Goal: Task Accomplishment & Management: Complete application form

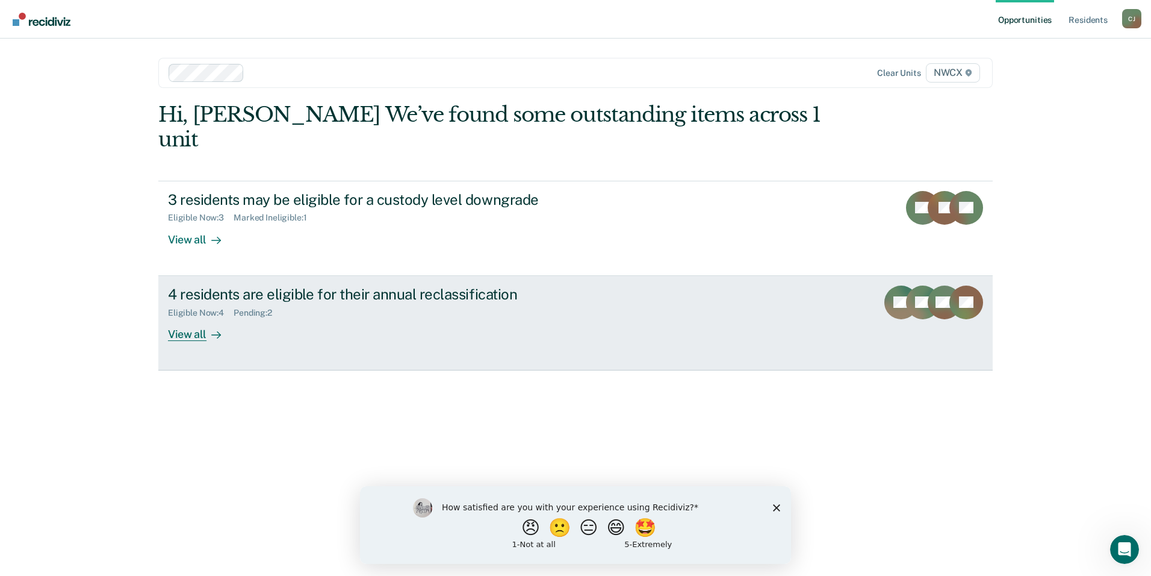
click at [343, 303] on div "Eligible Now : 4 Pending : 2" at bounding box center [379, 310] width 423 height 15
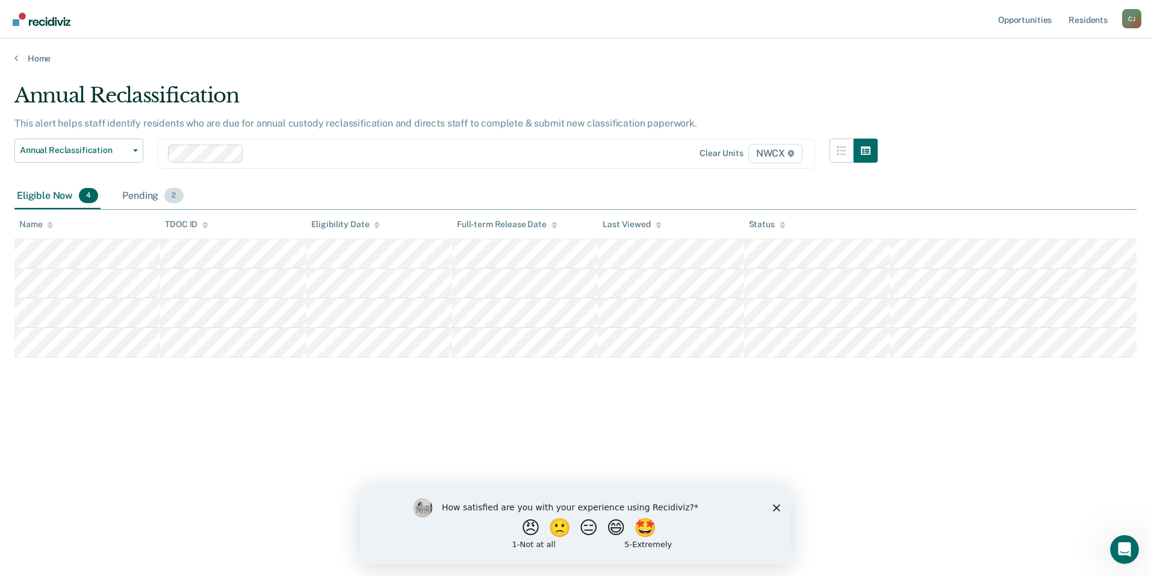
click at [138, 197] on div "Pending 2" at bounding box center [153, 196] width 66 height 26
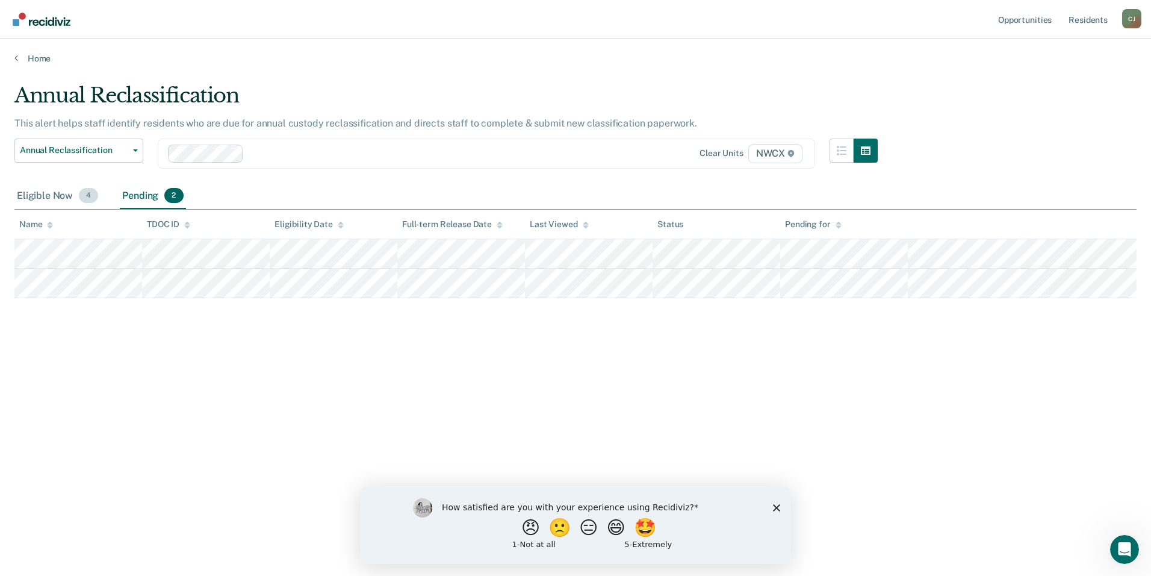
click at [45, 192] on div "Eligible Now 4" at bounding box center [57, 196] width 86 height 26
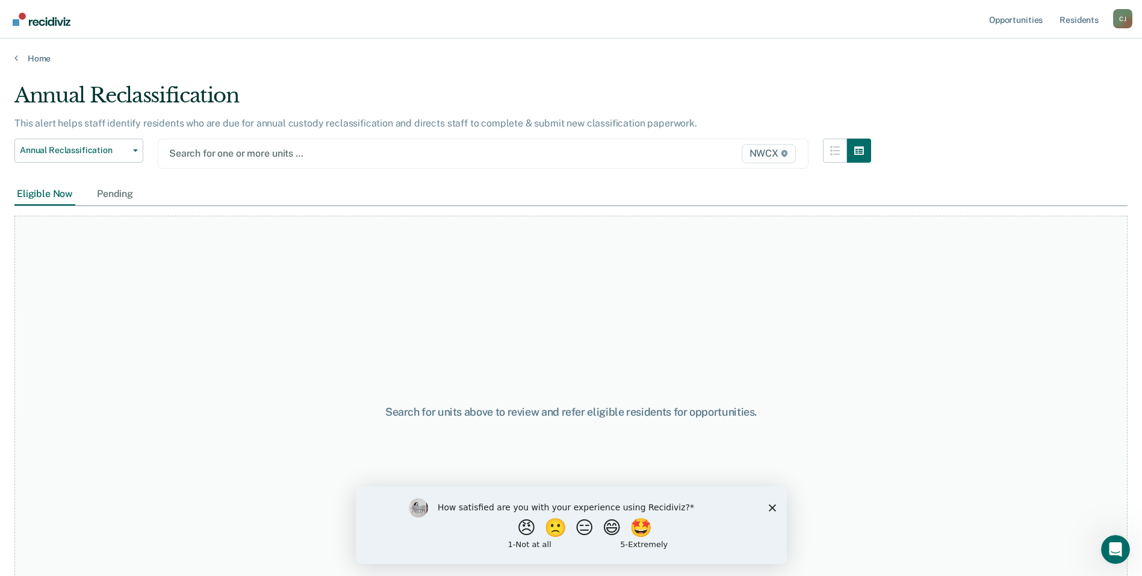
click at [264, 156] on div at bounding box center [388, 153] width 439 height 14
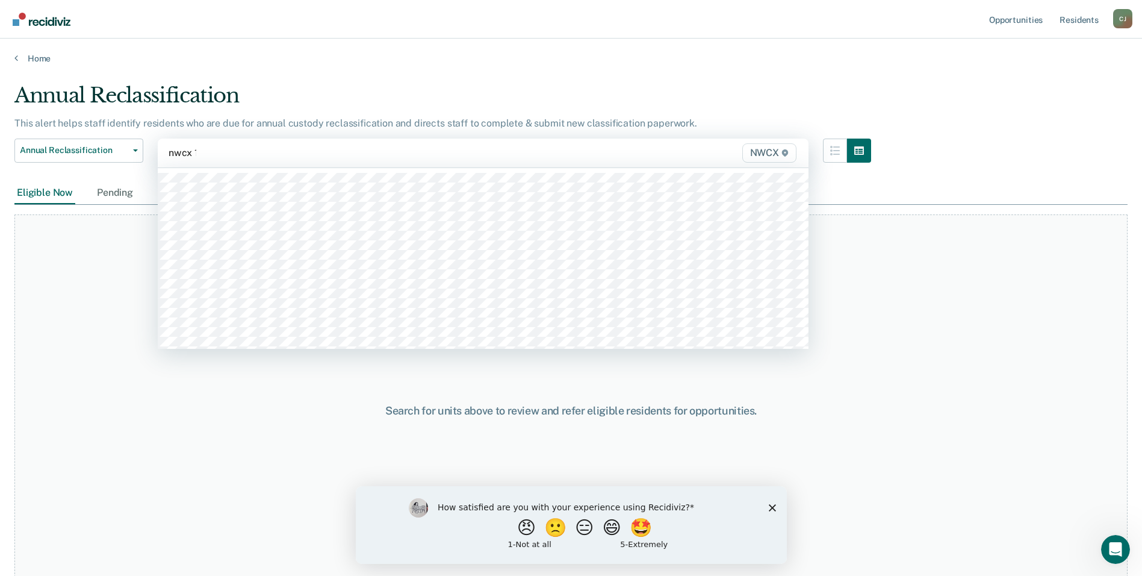
type input "nwcx"
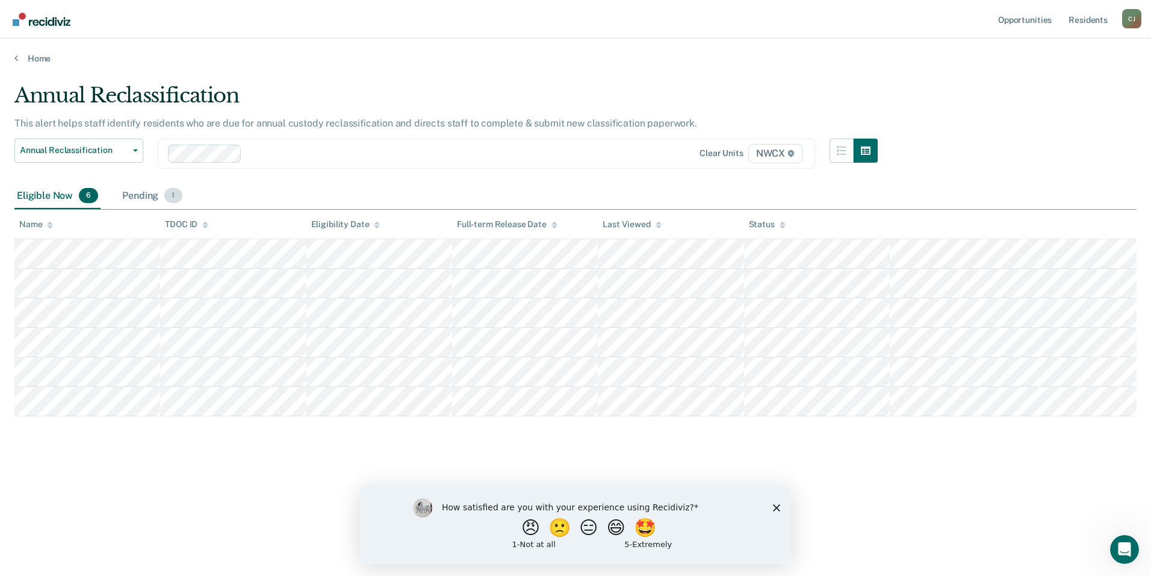
click at [143, 193] on div "Pending 1" at bounding box center [152, 196] width 64 height 26
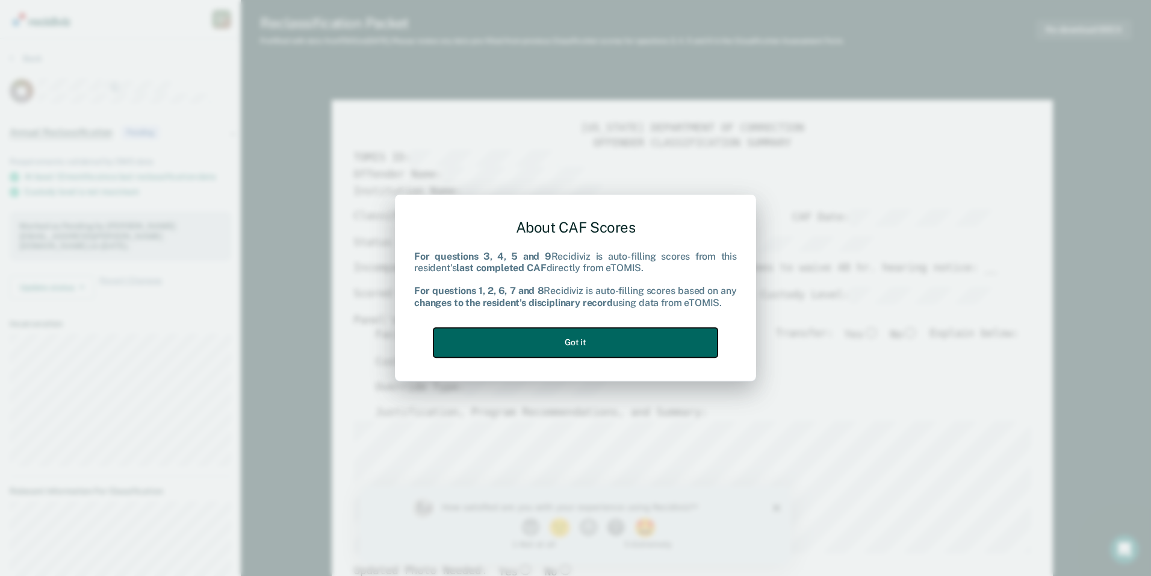
click at [561, 335] on button "Got it" at bounding box center [576, 343] width 284 height 30
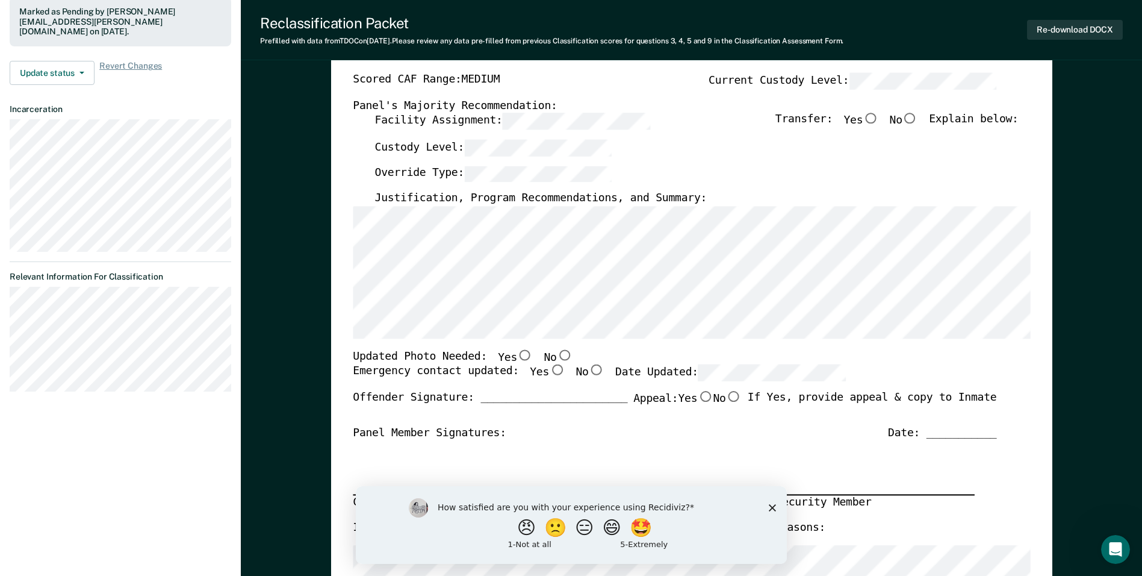
scroll to position [241, 0]
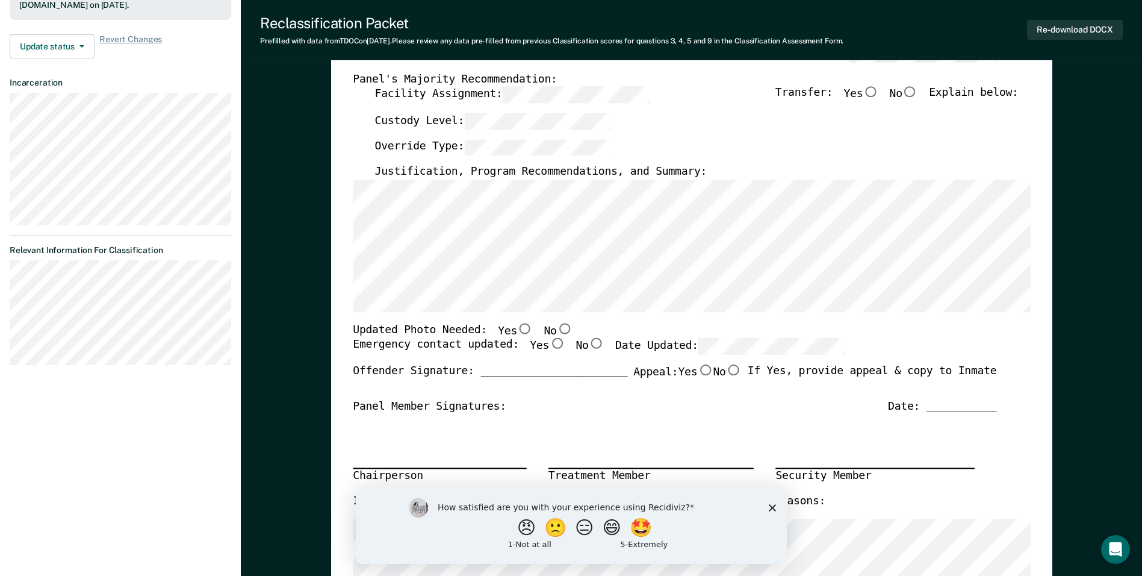
click at [778, 506] on div "How satisfied are you with your experience using Recidiviz? 😠 🙁 😑 😄 🤩 1 - Not a…" at bounding box center [570, 524] width 431 height 78
click at [776, 505] on div "How satisfied are you with your experience using Recidiviz? 😠 🙁 😑 😄 🤩 1 - Not a…" at bounding box center [570, 524] width 431 height 78
click at [769, 506] on icon "Close survey" at bounding box center [771, 506] width 7 height 7
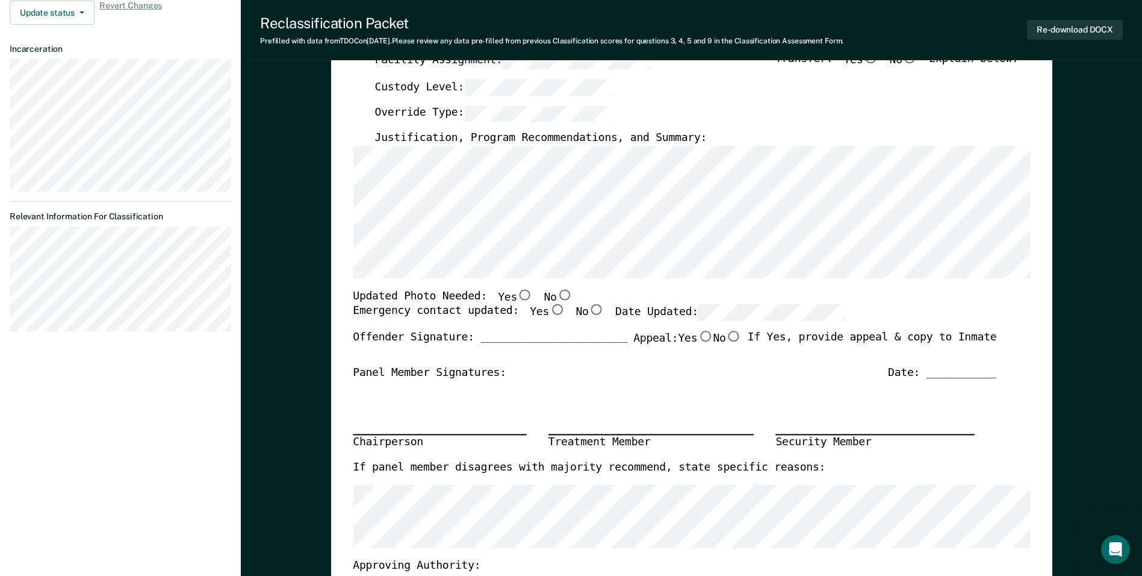
scroll to position [120, 0]
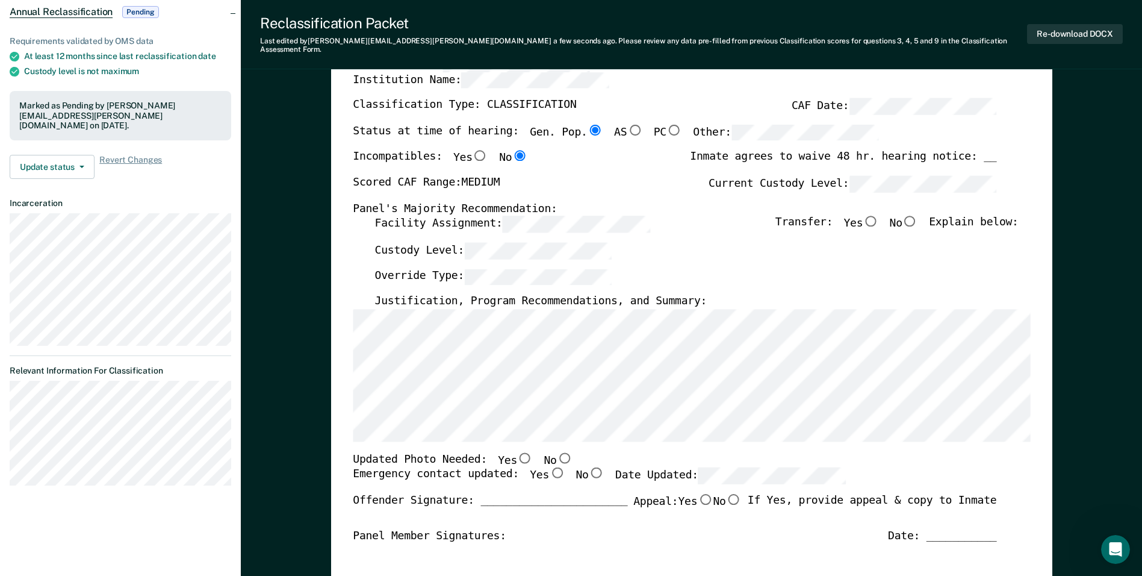
click at [918, 216] on input "No" at bounding box center [911, 221] width 16 height 11
type textarea "x"
radio input "true"
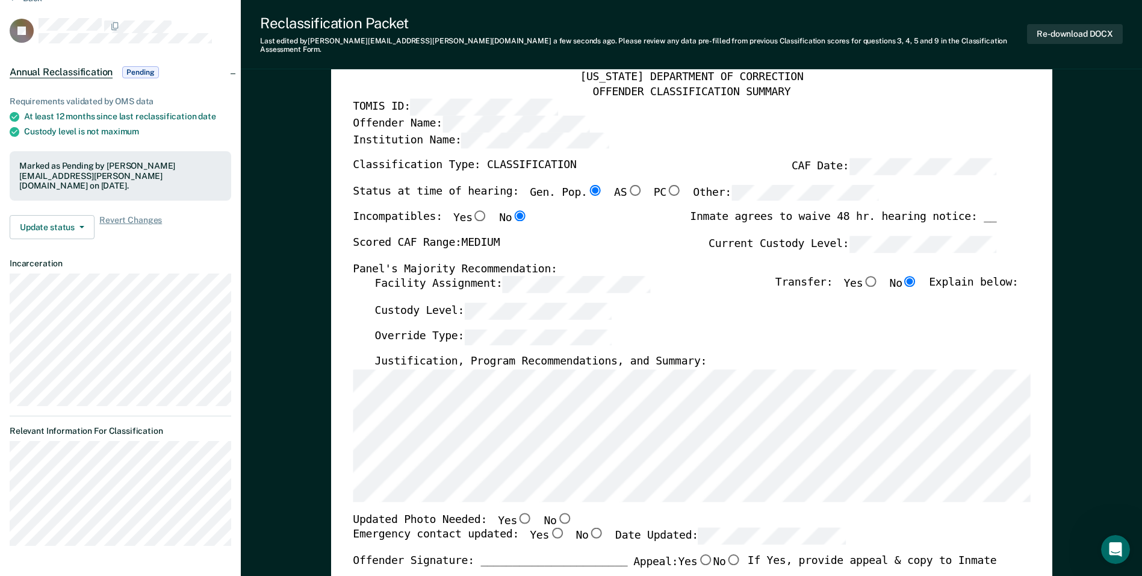
scroll to position [241, 0]
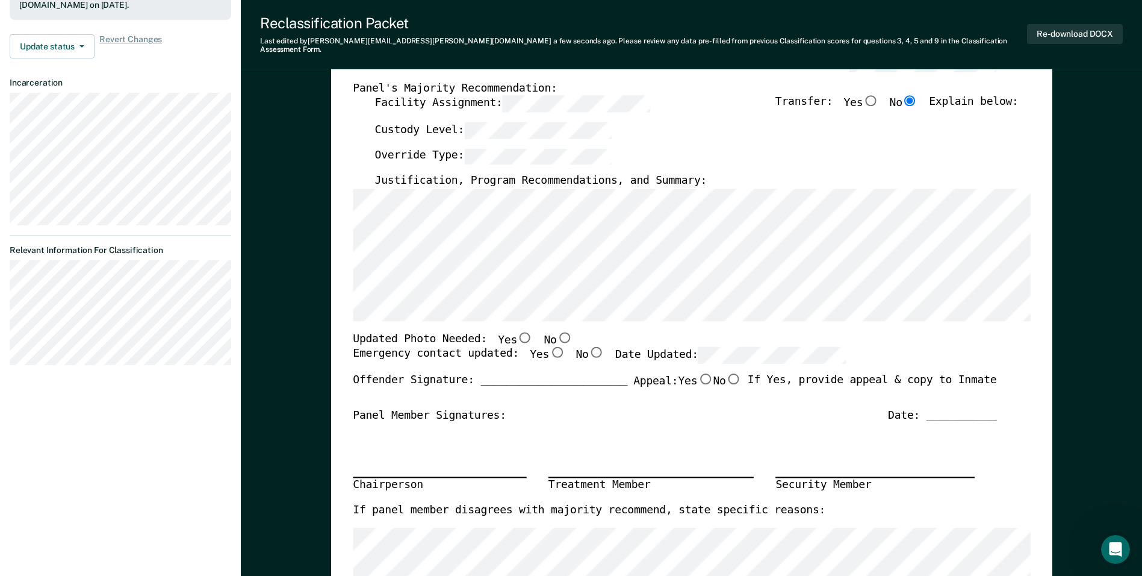
click at [517, 332] on input "Yes" at bounding box center [525, 337] width 16 height 11
type textarea "x"
radio input "true"
click at [549, 347] on input "Yes" at bounding box center [557, 352] width 16 height 11
type textarea "x"
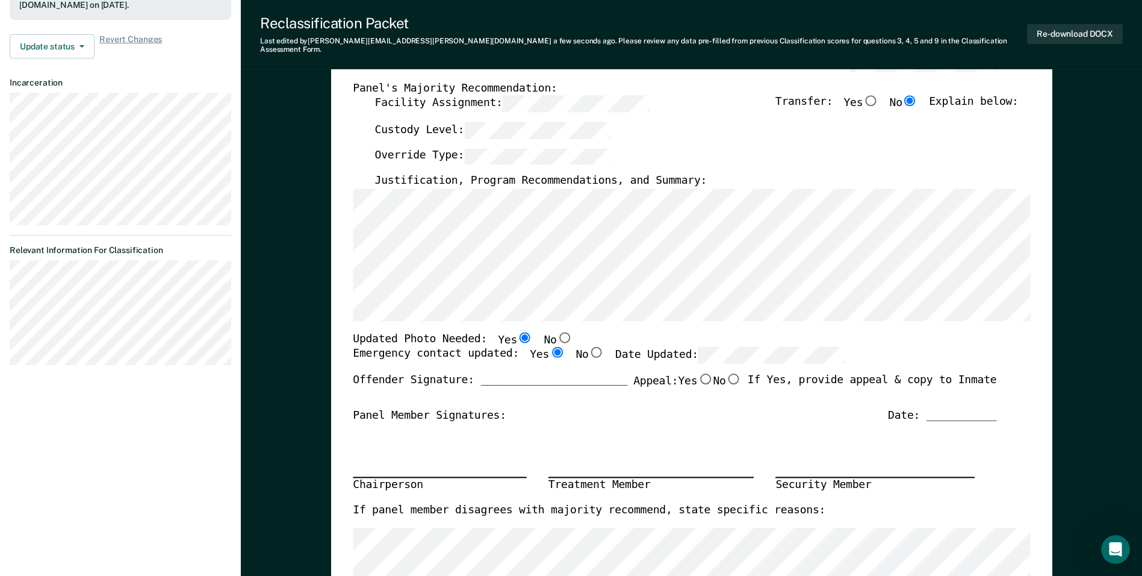
radio input "true"
click at [806, 408] on div "Panel Member Signatures: Date: ___________" at bounding box center [675, 415] width 644 height 14
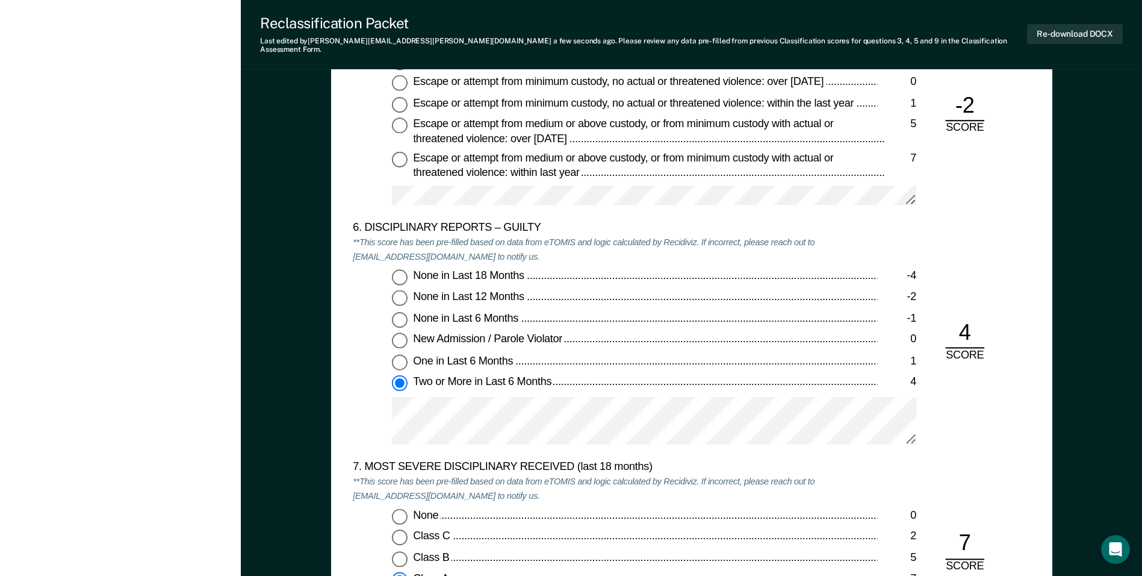
scroll to position [2108, 0]
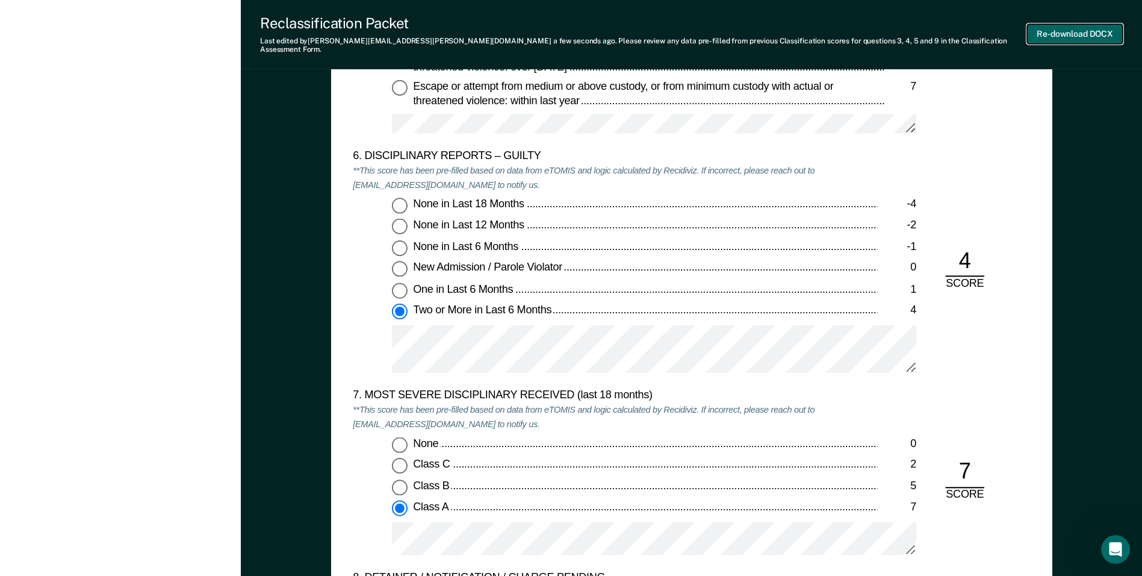
click at [1074, 30] on button "Re-download DOCX" at bounding box center [1075, 34] width 96 height 20
type textarea "x"
